Goal: Information Seeking & Learning: Learn about a topic

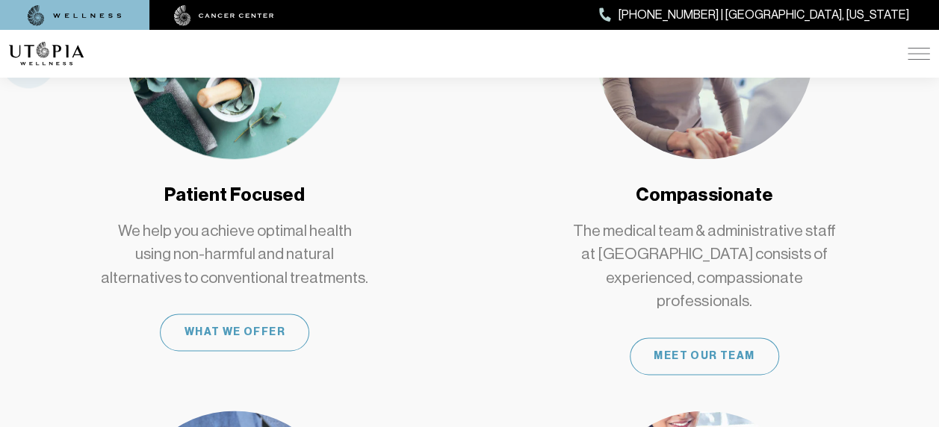
scroll to position [598, 0]
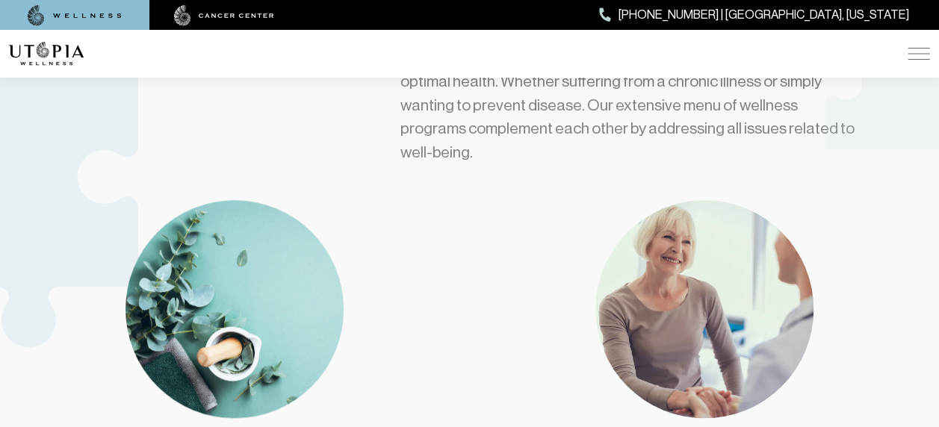
click at [915, 52] on img at bounding box center [919, 54] width 22 height 12
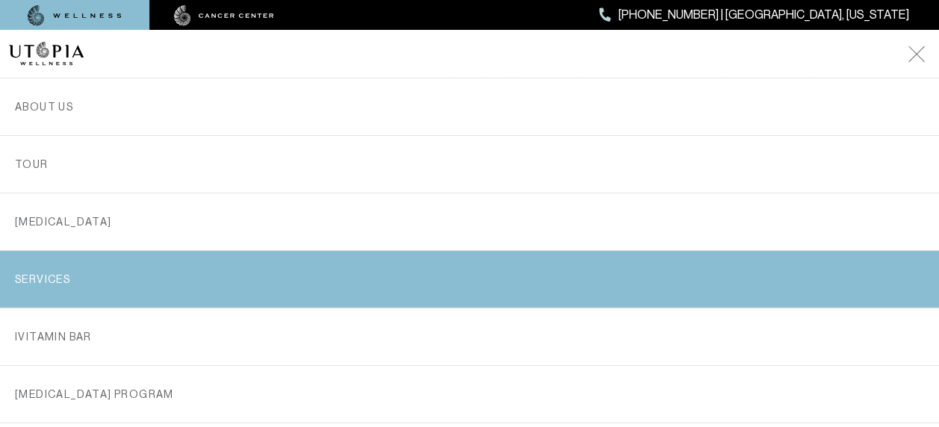
click at [75, 276] on link "SERVICES" at bounding box center [469, 279] width 909 height 57
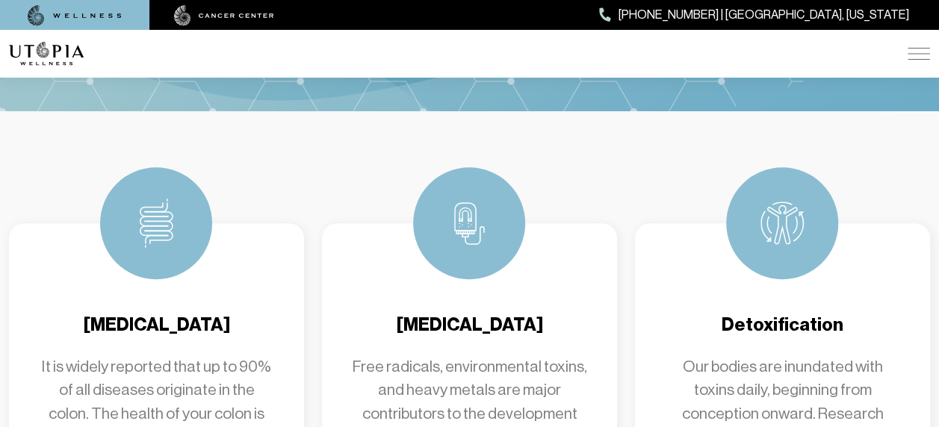
scroll to position [523, 0]
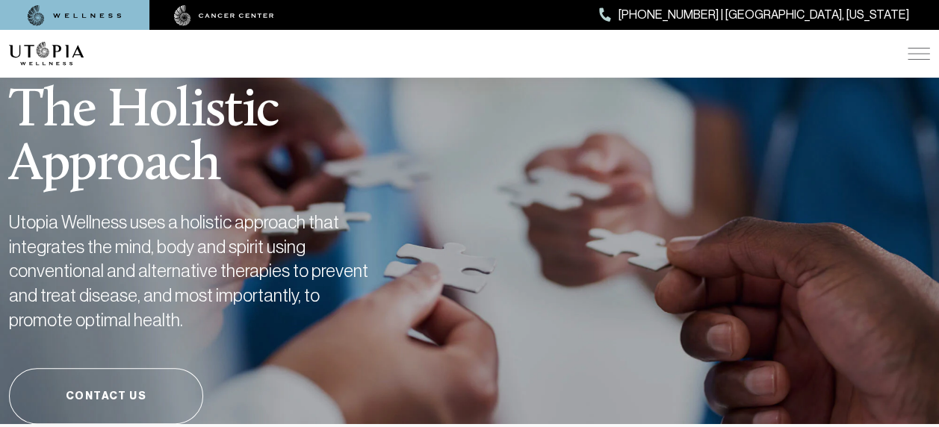
click at [904, 53] on div "ABOUT US [MEDICAL_DATA] SERVICES Services Overview [MEDICAL_DATA]: What It Is, …" at bounding box center [469, 54] width 921 height 48
click at [911, 58] on img at bounding box center [919, 54] width 22 height 12
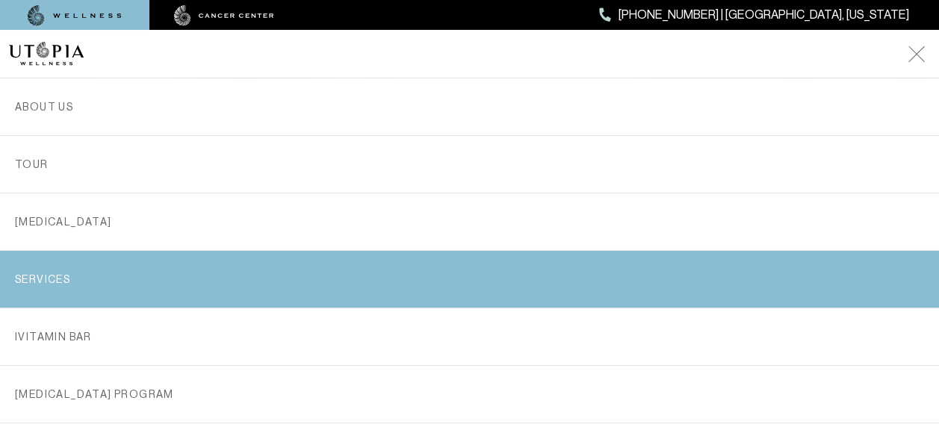
click at [61, 276] on link "SERVICES" at bounding box center [469, 279] width 909 height 57
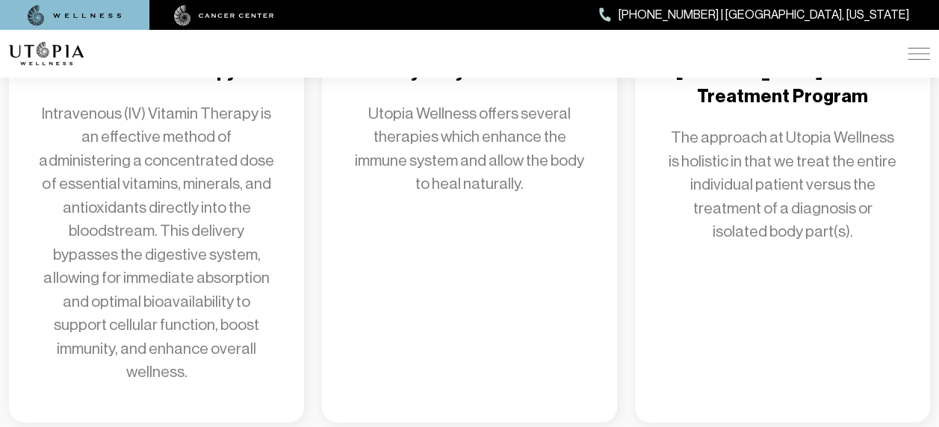
scroll to position [2316, 0]
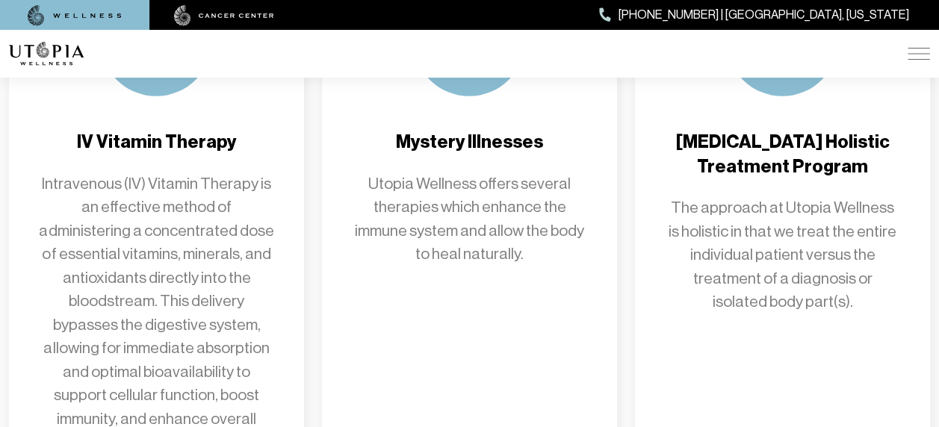
click at [164, 244] on p "Intravenous (IV) Vitamin Therapy is an effective method of administering a conc…" at bounding box center [156, 314] width 235 height 282
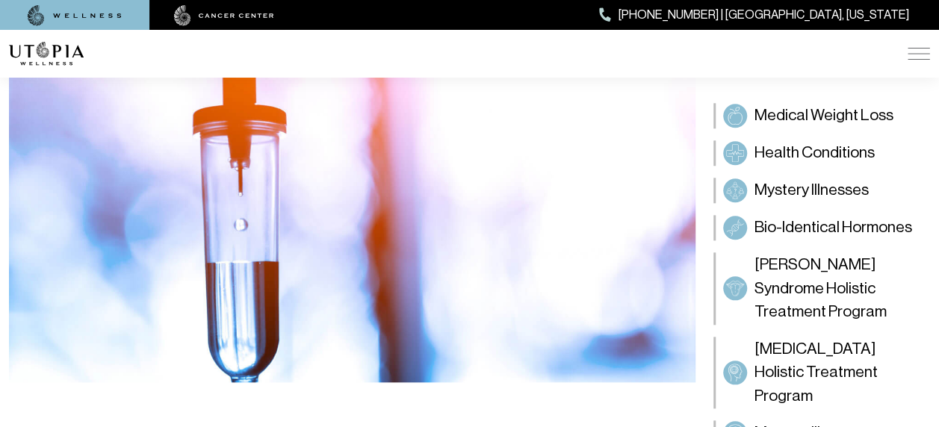
scroll to position [672, 0]
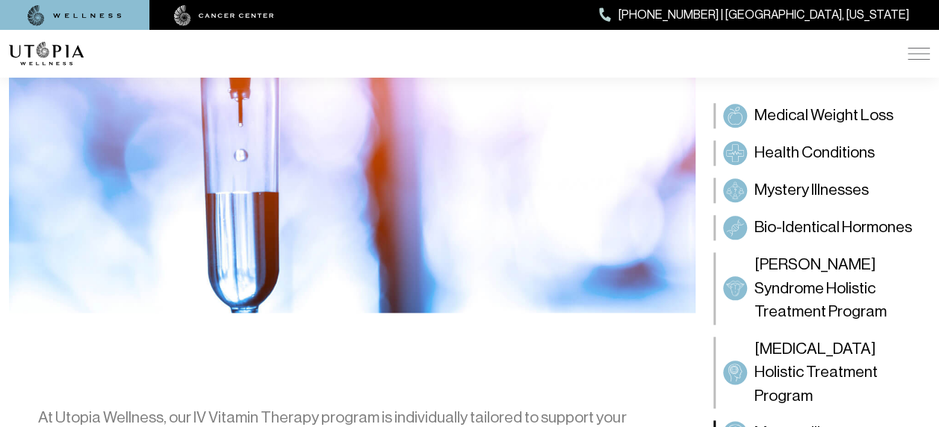
click at [834, 421] on span "Mystery Illnesses" at bounding box center [812, 433] width 114 height 24
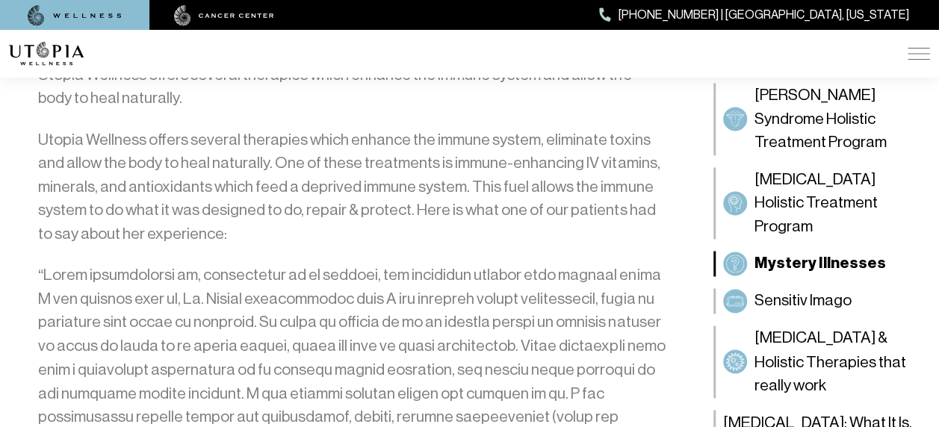
scroll to position [672, 0]
